Goal: Task Accomplishment & Management: Use online tool/utility

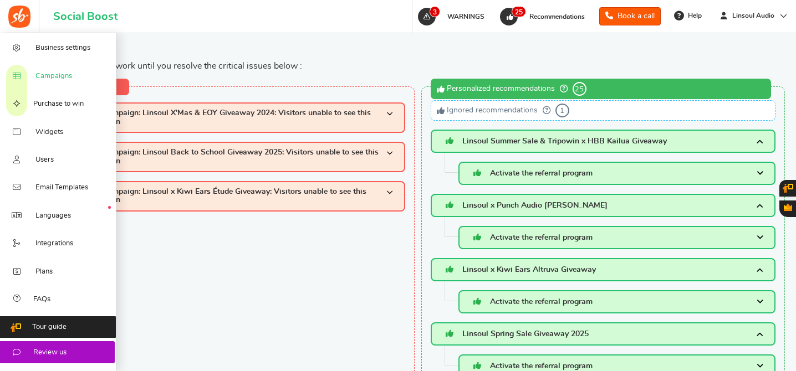
click at [55, 76] on span "Campaigns" at bounding box center [53, 77] width 37 height 10
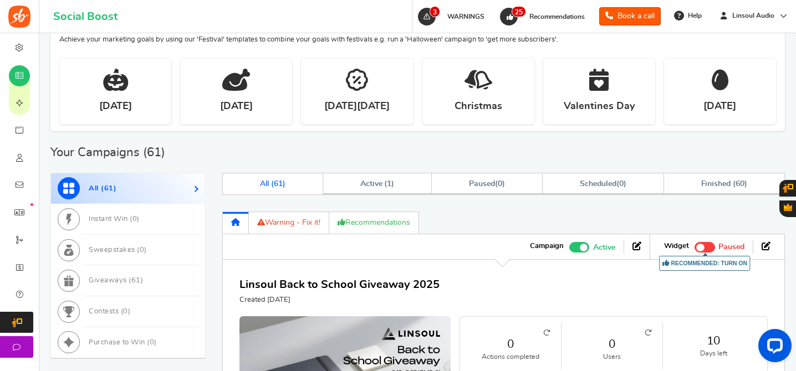
scroll to position [405, 0]
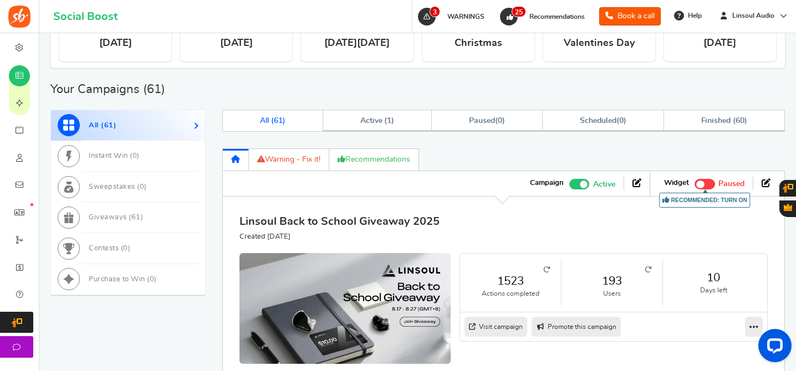
click at [397, 223] on link "Linsoul Back to School Giveaway 2025" at bounding box center [339, 221] width 200 height 11
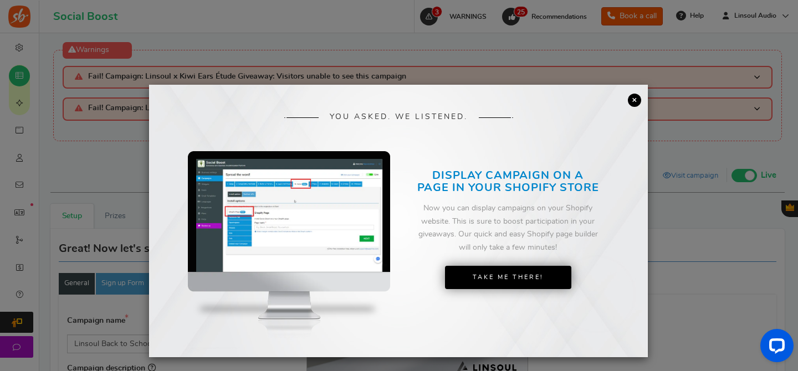
click at [631, 104] on link "×" at bounding box center [634, 100] width 13 height 13
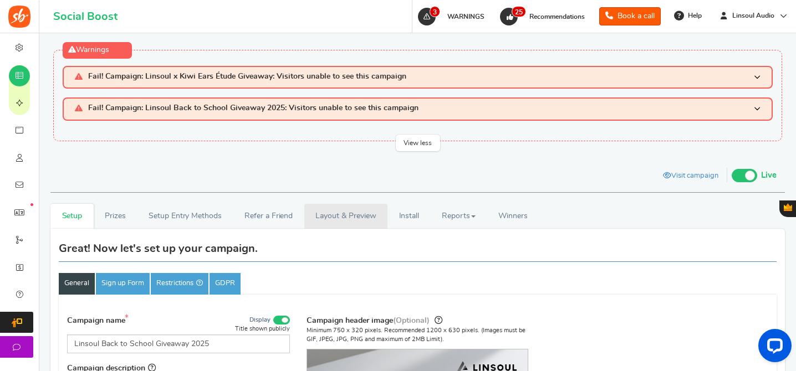
click at [361, 213] on link "Layout & Preview" at bounding box center [345, 216] width 83 height 25
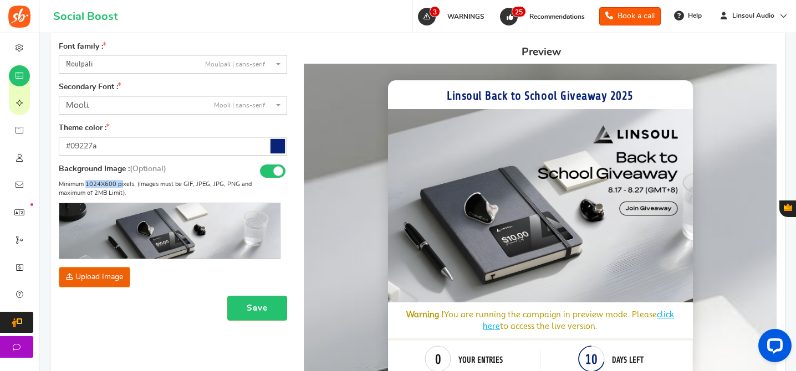
drag, startPoint x: 87, startPoint y: 183, endPoint x: 122, endPoint y: 181, distance: 35.6
click at [122, 181] on p "Minimum 1024X600 pixels. (Images must be GIF, JPEG, JPG, PNG and maximum of 2MB…" at bounding box center [170, 188] width 222 height 17
